Goal: Contribute content

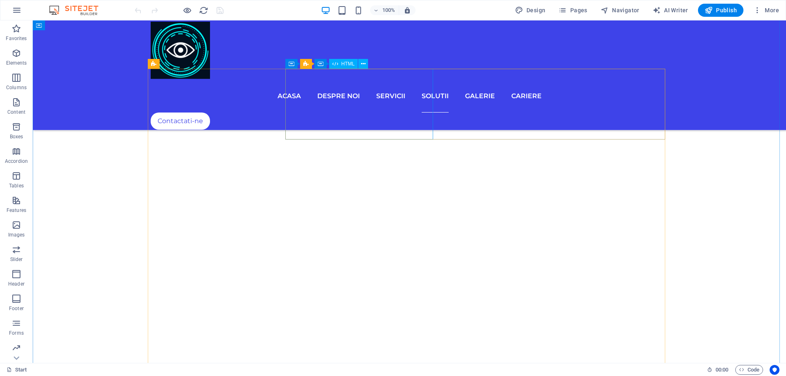
scroll to position [2824, 0]
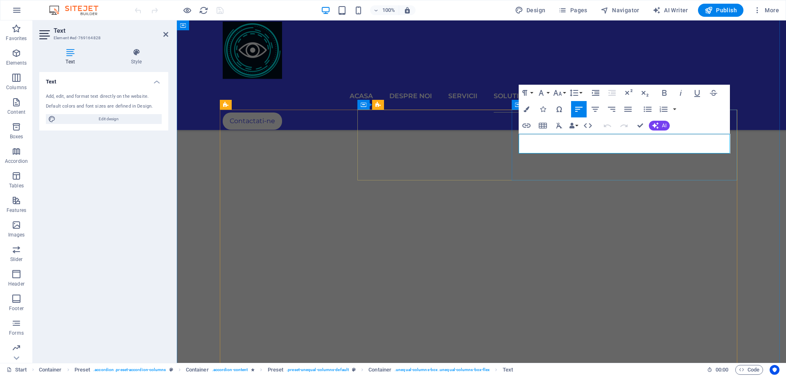
drag, startPoint x: 537, startPoint y: 140, endPoint x: 544, endPoint y: 140, distance: 6.5
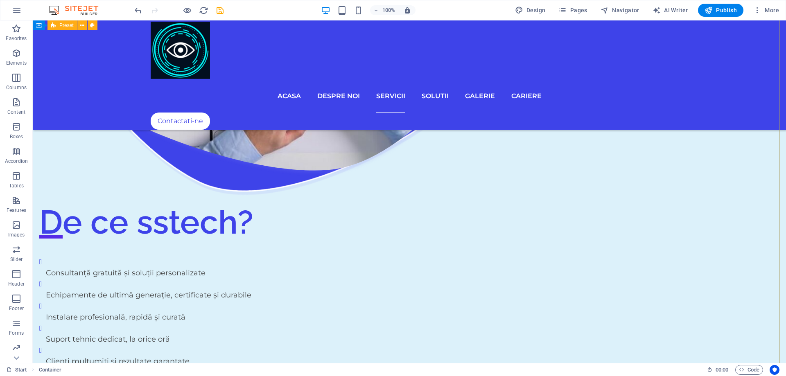
scroll to position [2087, 0]
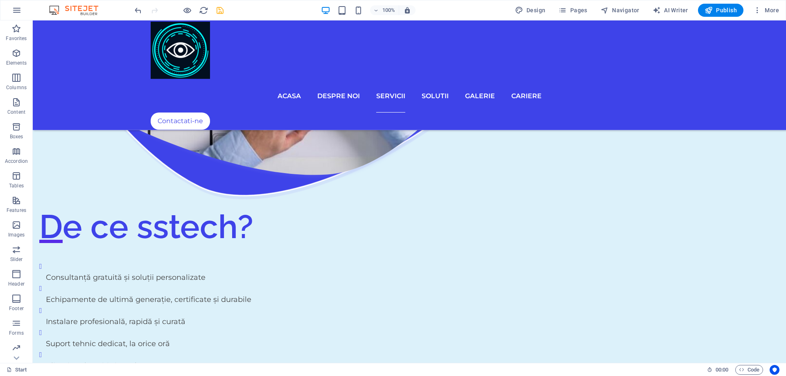
click at [216, 11] on icon "save" at bounding box center [219, 10] width 9 height 9
checkbox input "false"
click at [720, 7] on span "Publish" at bounding box center [720, 10] width 32 height 8
